Goal: Task Accomplishment & Management: Use online tool/utility

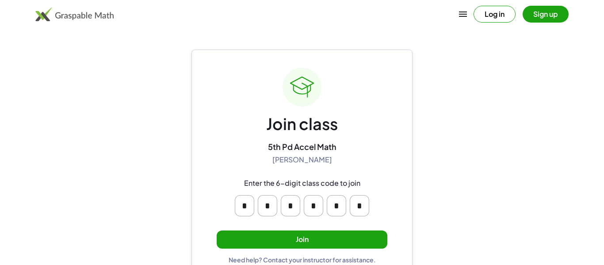
click at [228, 248] on button "Join" at bounding box center [302, 239] width 171 height 18
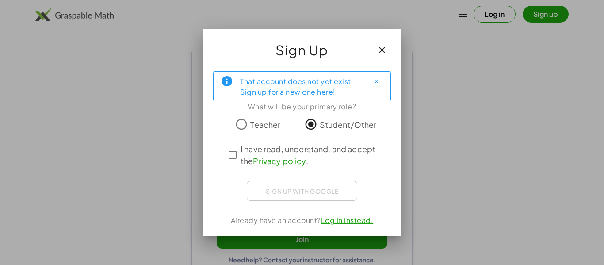
click at [306, 199] on div "Sign up with Google Sign in with Google Sign in with Google. Opens in new tab" at bounding box center [302, 191] width 111 height 20
click at [303, 195] on div "Sign up with Google Sign in with Google Sign in with Google. Opens in new tab" at bounding box center [302, 191] width 111 height 20
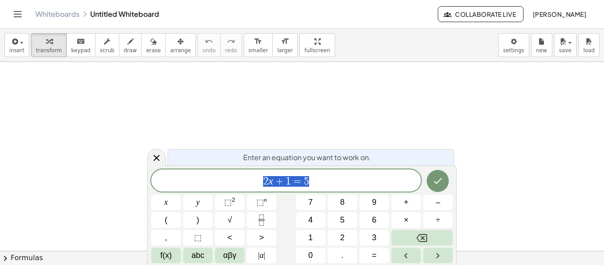
scroll to position [0, 0]
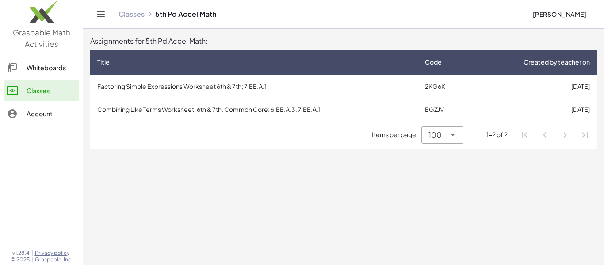
click at [279, 86] on td "Factoring Simple Expressions Worksheet 6th & 7th; 7.EE.A.1" at bounding box center [254, 86] width 328 height 23
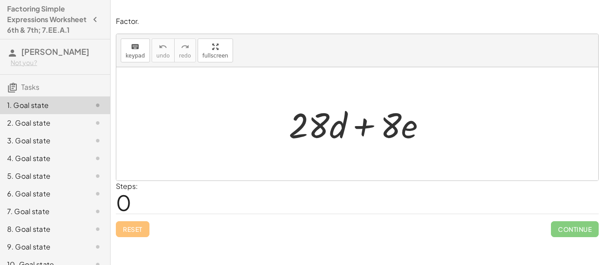
click at [22, 128] on div "2. Goal state" at bounding box center [42, 123] width 71 height 11
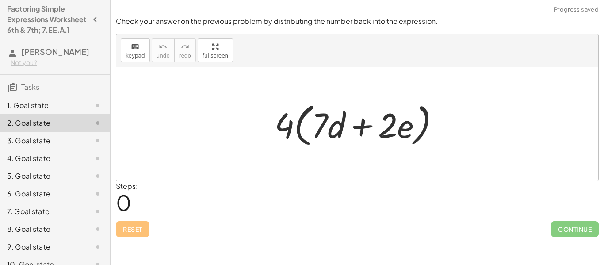
click at [35, 146] on div "3. Goal state" at bounding box center [42, 140] width 71 height 11
click at [63, 111] on div "1. Goal state" at bounding box center [42, 105] width 71 height 11
